Goal: Task Accomplishment & Management: Use online tool/utility

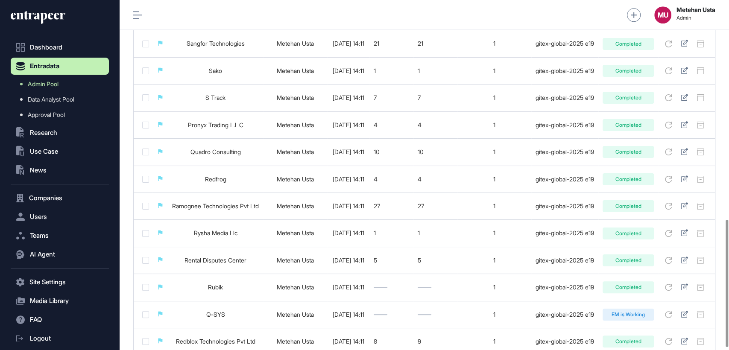
scroll to position [609, 0]
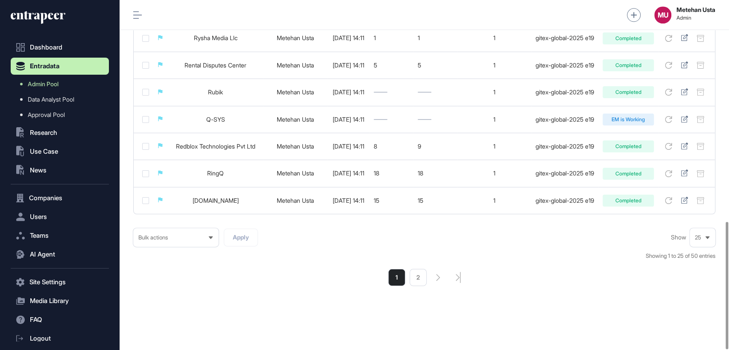
click at [420, 278] on li "2" at bounding box center [418, 277] width 17 height 17
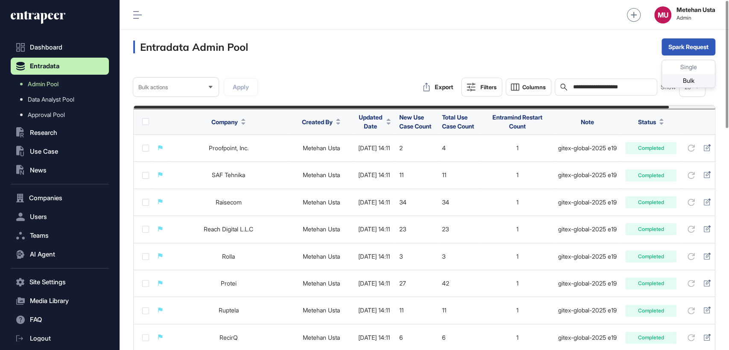
click at [687, 76] on div "Bulk" at bounding box center [688, 81] width 53 height 14
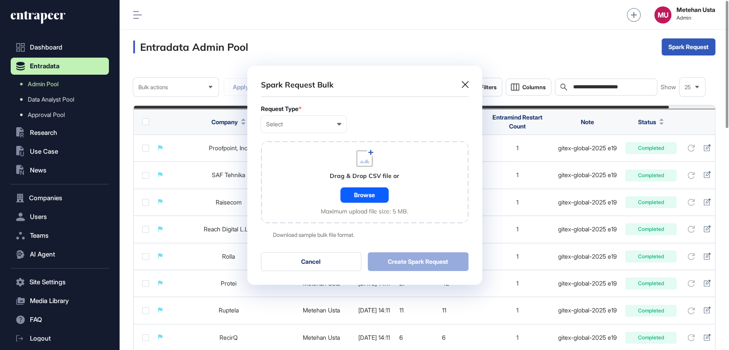
scroll to position [0, 3]
click at [300, 120] on div "Select User Company Customer Request ID" at bounding box center [303, 124] width 85 height 17
click at [0, 0] on div "Company" at bounding box center [0, 0] width 0 height 0
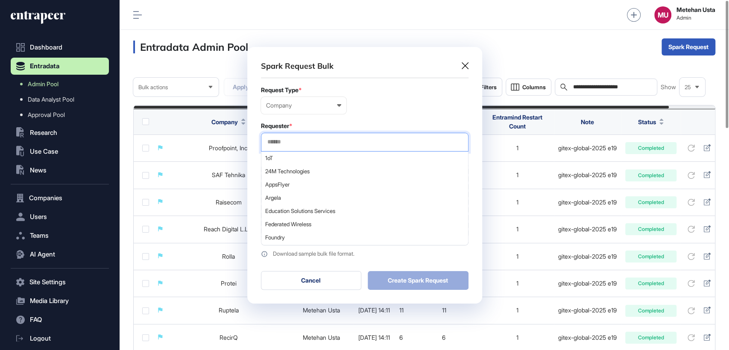
click at [308, 145] on input "text" at bounding box center [365, 141] width 197 height 7
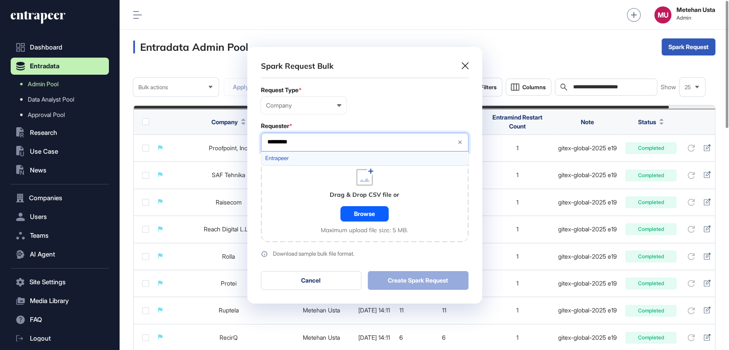
type input "*********"
click at [296, 152] on div "Entrapeer" at bounding box center [365, 158] width 206 height 13
click at [338, 124] on div "Requester *" at bounding box center [365, 126] width 208 height 7
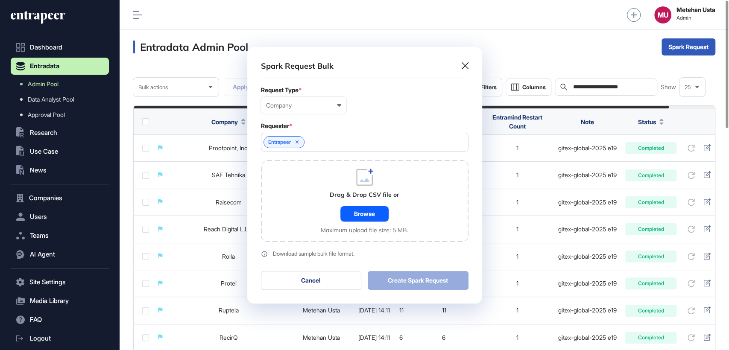
click at [353, 210] on div "Browse" at bounding box center [365, 213] width 48 height 15
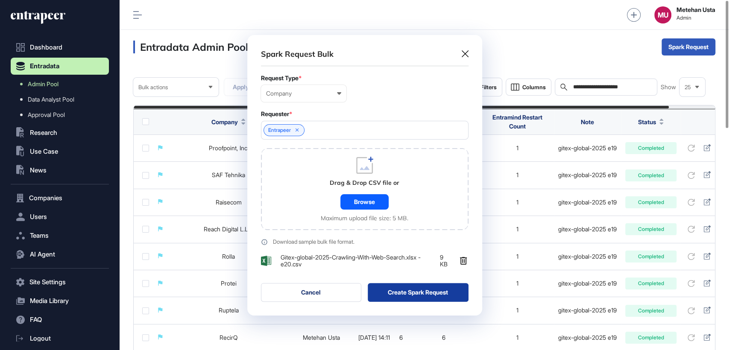
click at [415, 292] on button "Create Spark Request" at bounding box center [418, 292] width 101 height 19
